Goal: Task Accomplishment & Management: Complete application form

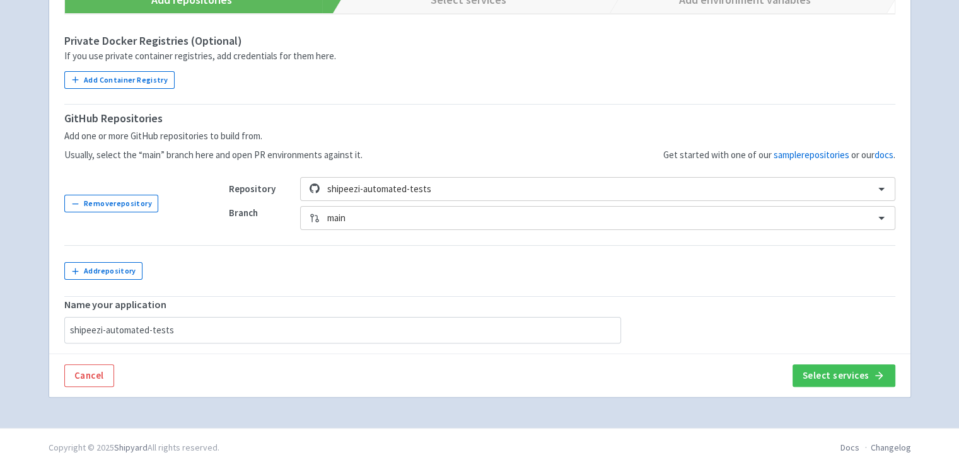
scroll to position [269, 0]
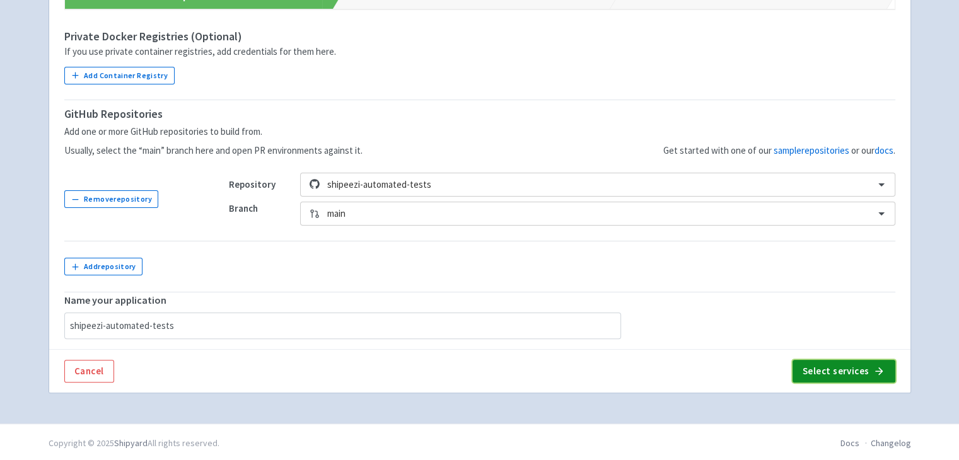
click at [860, 362] on button "Select services" at bounding box center [843, 371] width 103 height 23
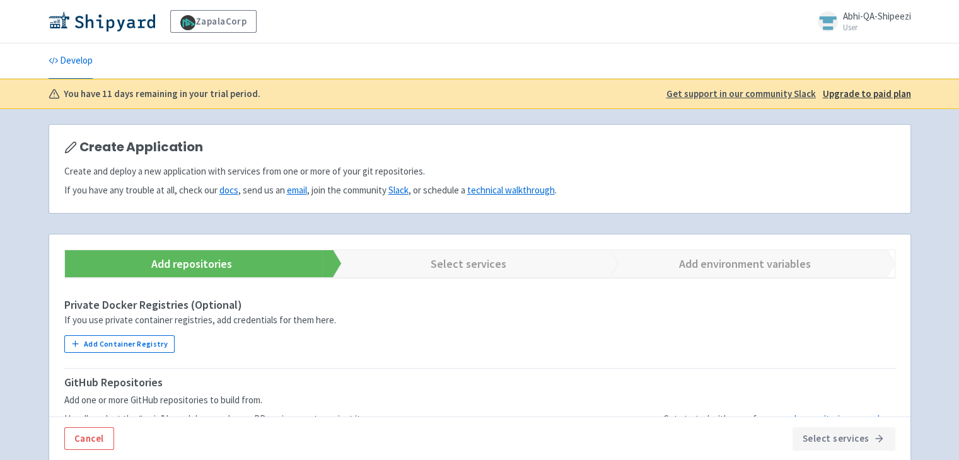
scroll to position [269, 0]
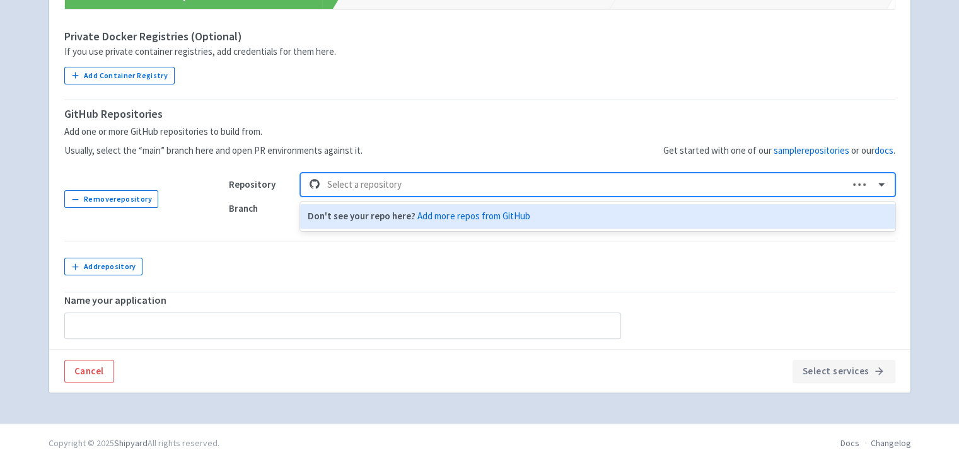
click at [390, 176] on div at bounding box center [584, 184] width 514 height 17
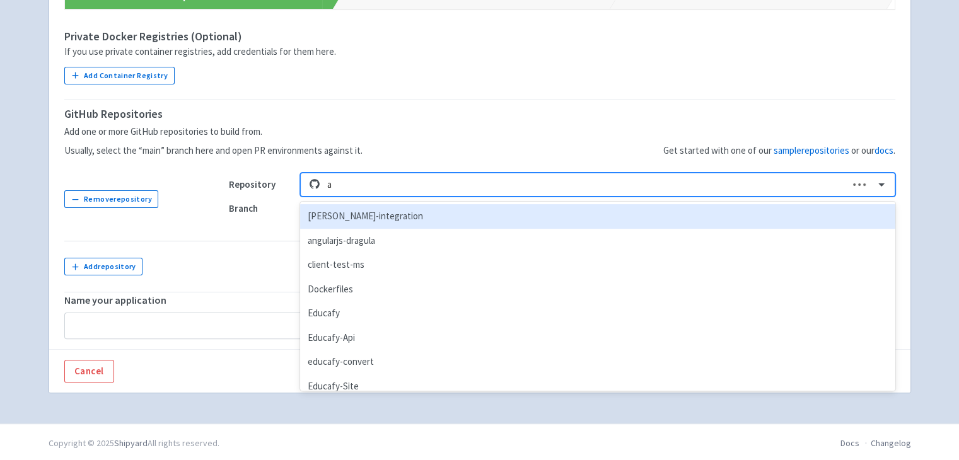
type input "au"
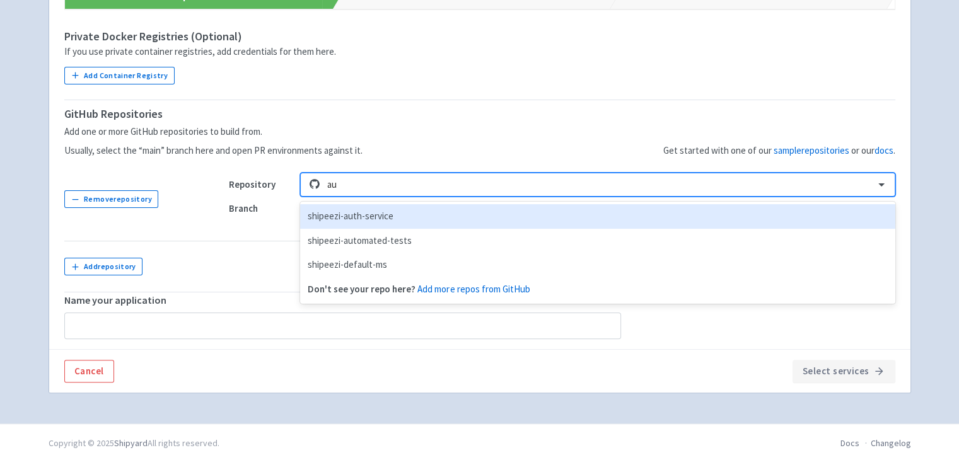
click at [416, 230] on div "shipeezi-automated-tests" at bounding box center [597, 241] width 594 height 25
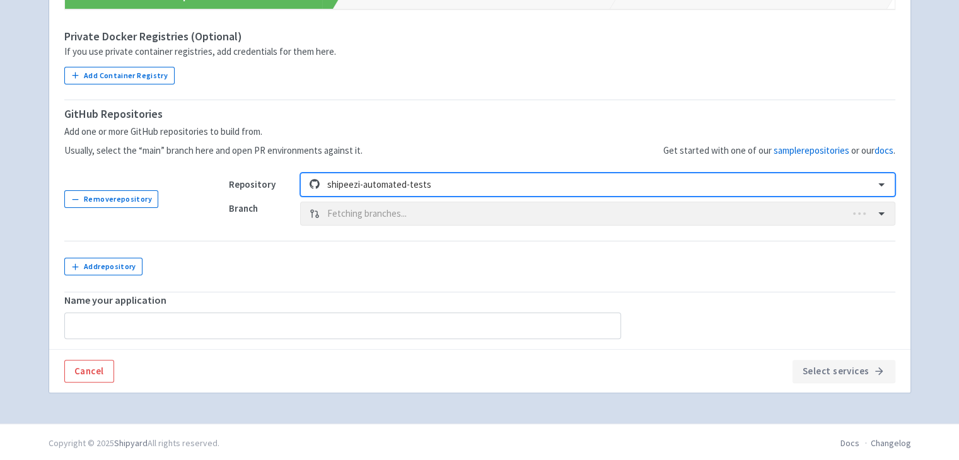
type input "shipeezi-automated-tests"
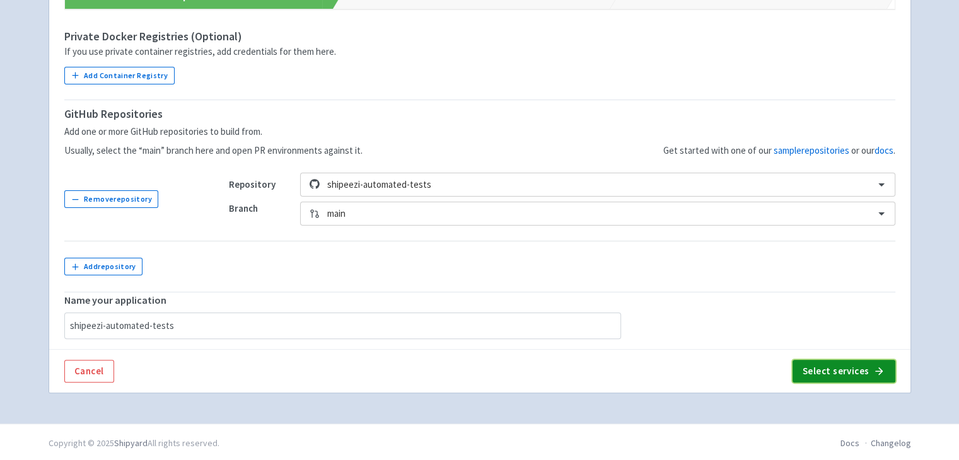
click at [835, 364] on button "Select services" at bounding box center [843, 371] width 103 height 23
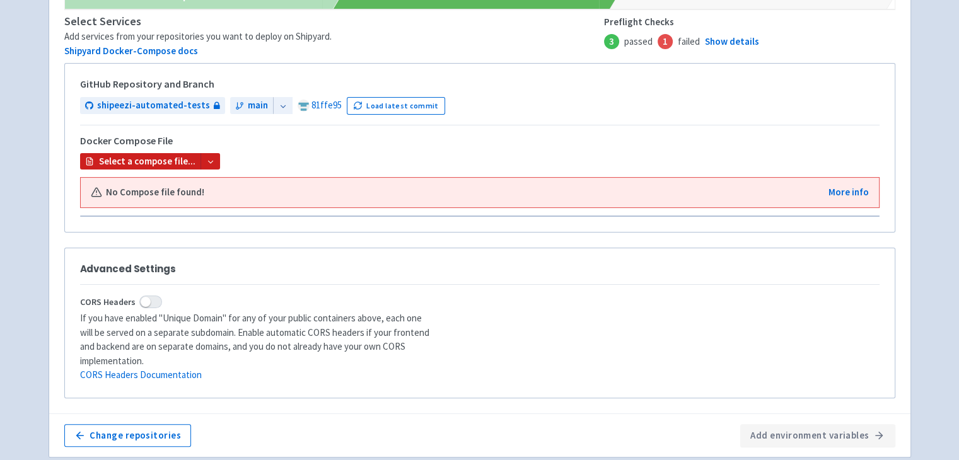
click at [189, 161] on b "Select a compose file..." at bounding box center [147, 161] width 96 height 14
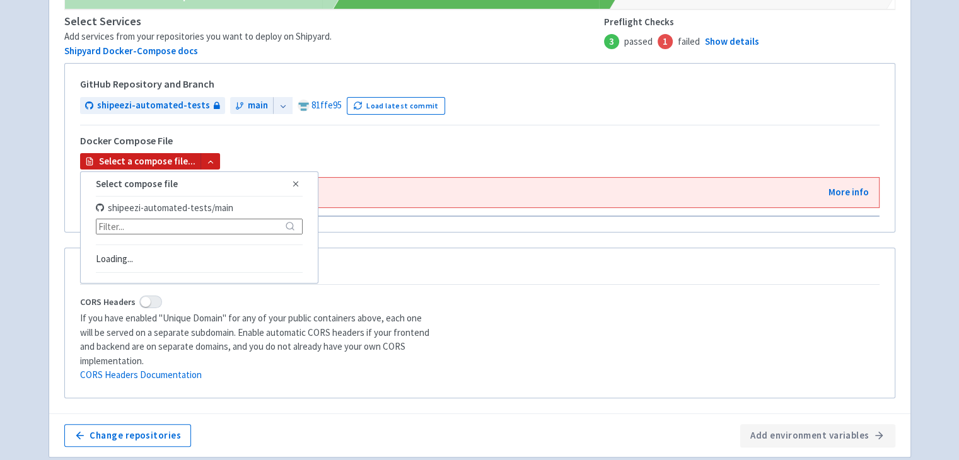
click at [315, 137] on div "Docker Compose File" at bounding box center [479, 145] width 799 height 18
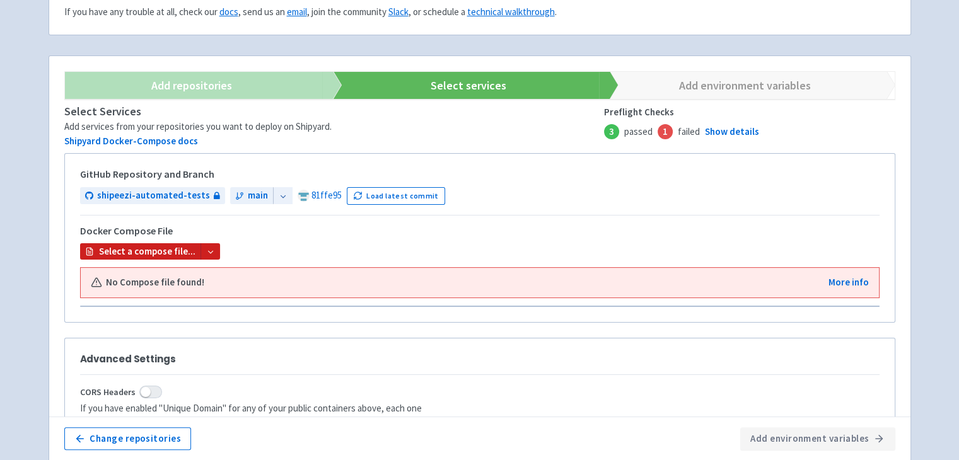
scroll to position [179, 0]
click at [279, 195] on icon at bounding box center [283, 196] width 9 height 9
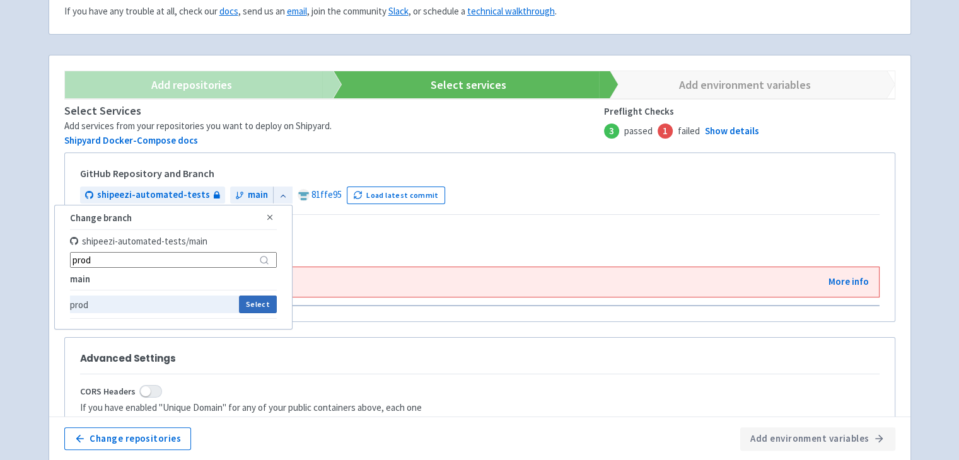
type input "prod"
click at [257, 306] on button "Select" at bounding box center [257, 305] width 37 height 18
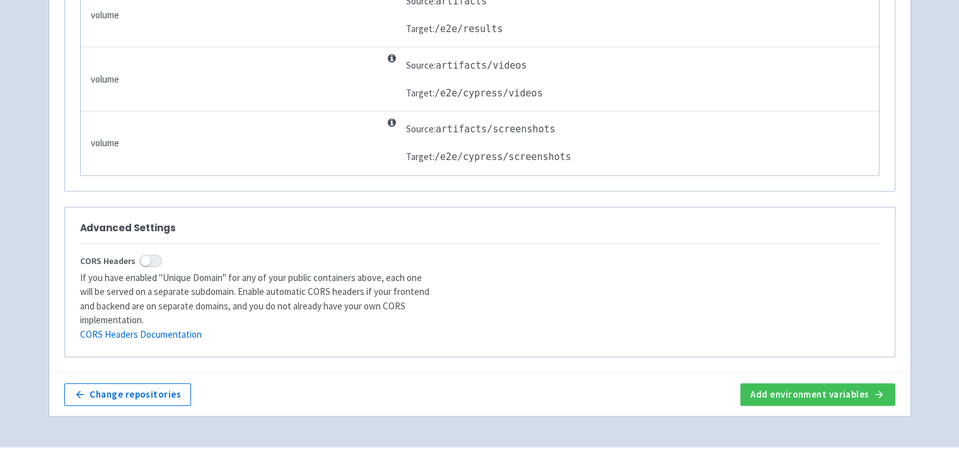
scroll to position [499, 0]
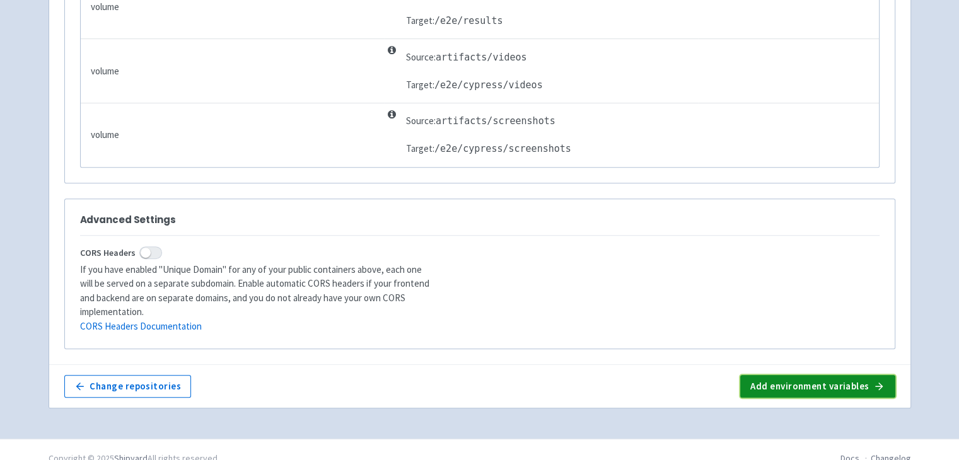
click at [794, 375] on button "Add environment variables" at bounding box center [817, 386] width 154 height 23
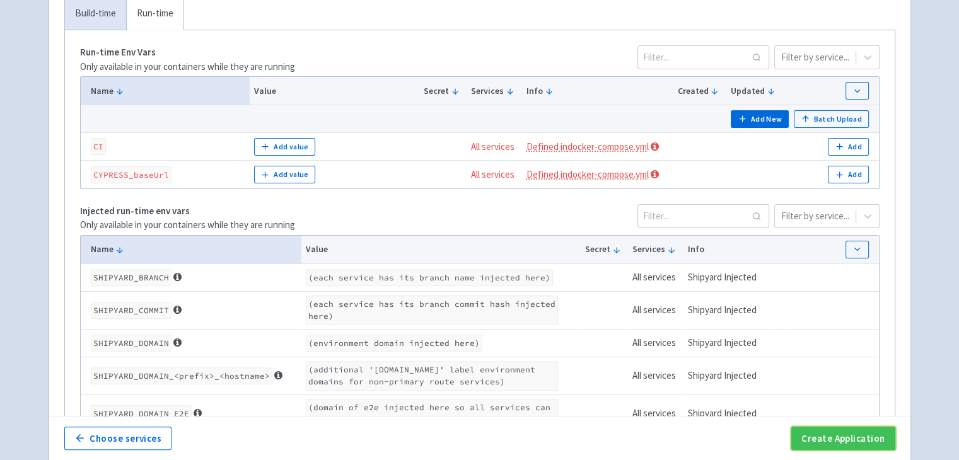
scroll to position [350, 0]
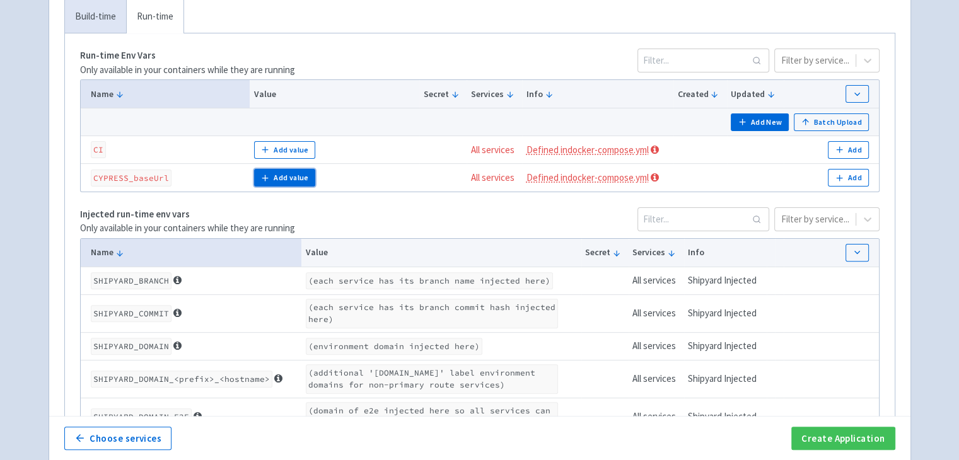
click at [283, 171] on button "Add value" at bounding box center [284, 178] width 61 height 18
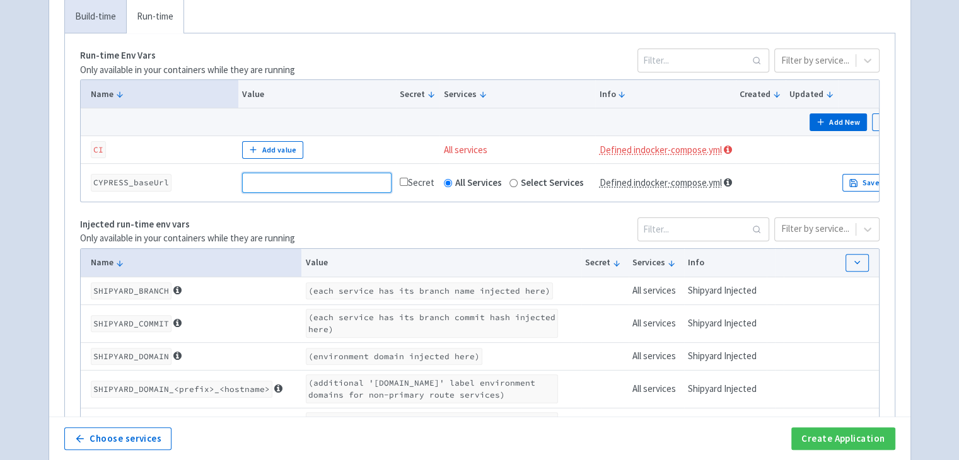
paste input "https://test.shipeezi.com"
type input "https://test.shipeezi.com"
click at [284, 147] on button "Add value" at bounding box center [272, 150] width 61 height 18
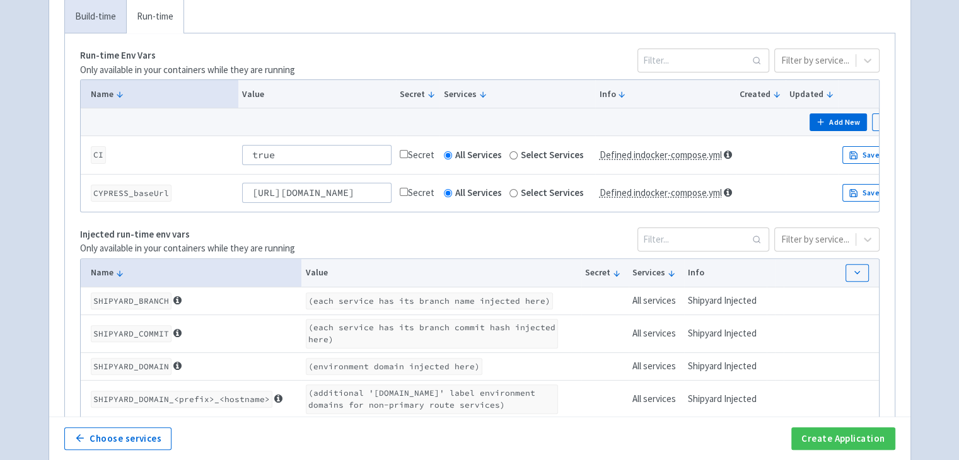
type input "true"
click at [858, 192] on button "Save" at bounding box center [864, 193] width 44 height 18
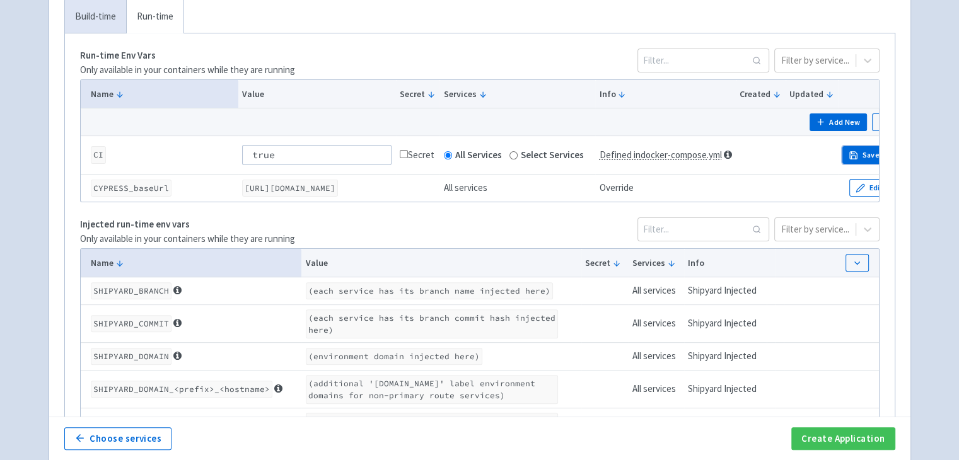
click at [845, 160] on button "Save" at bounding box center [864, 155] width 44 height 18
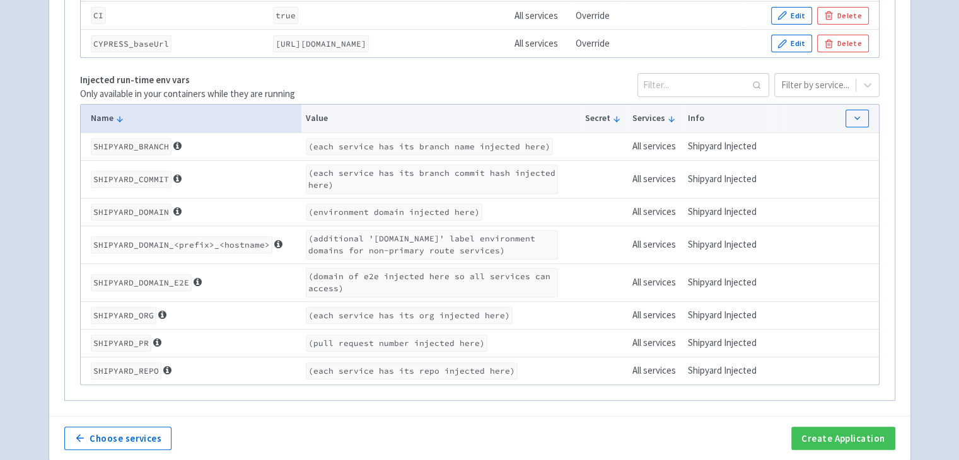
scroll to position [486, 0]
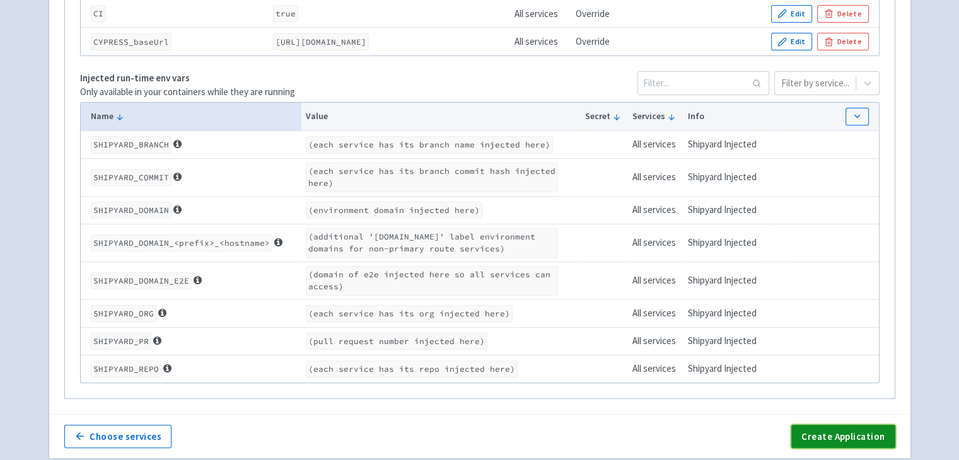
click at [811, 427] on button "Create Application" at bounding box center [842, 436] width 103 height 23
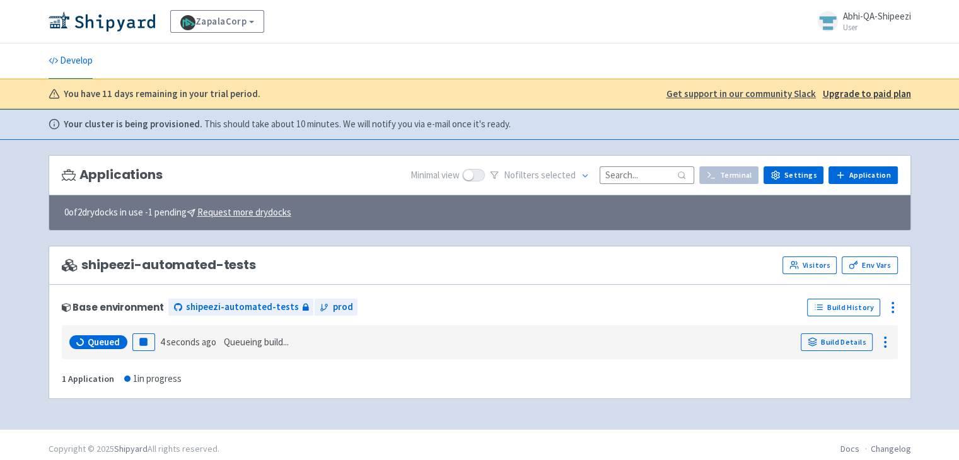
click at [13, 308] on div "ZapalaCorp View Organizations Abhi-QA-Shipeezi User Profile Sign out Develop s" at bounding box center [479, 214] width 959 height 429
click at [818, 347] on link "Build Details" at bounding box center [836, 342] width 72 height 18
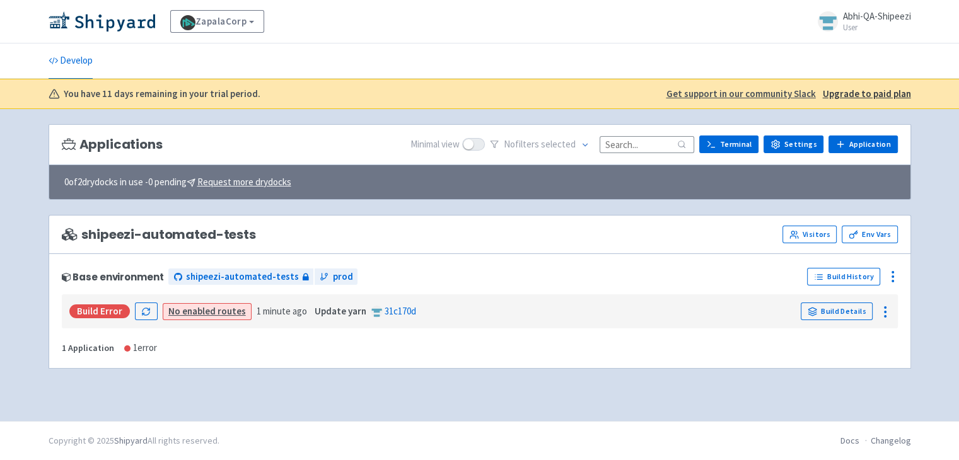
click at [113, 313] on div "Build Error" at bounding box center [99, 311] width 61 height 14
click at [844, 303] on link "Build Details" at bounding box center [836, 312] width 72 height 18
